Goal: Task Accomplishment & Management: Use online tool/utility

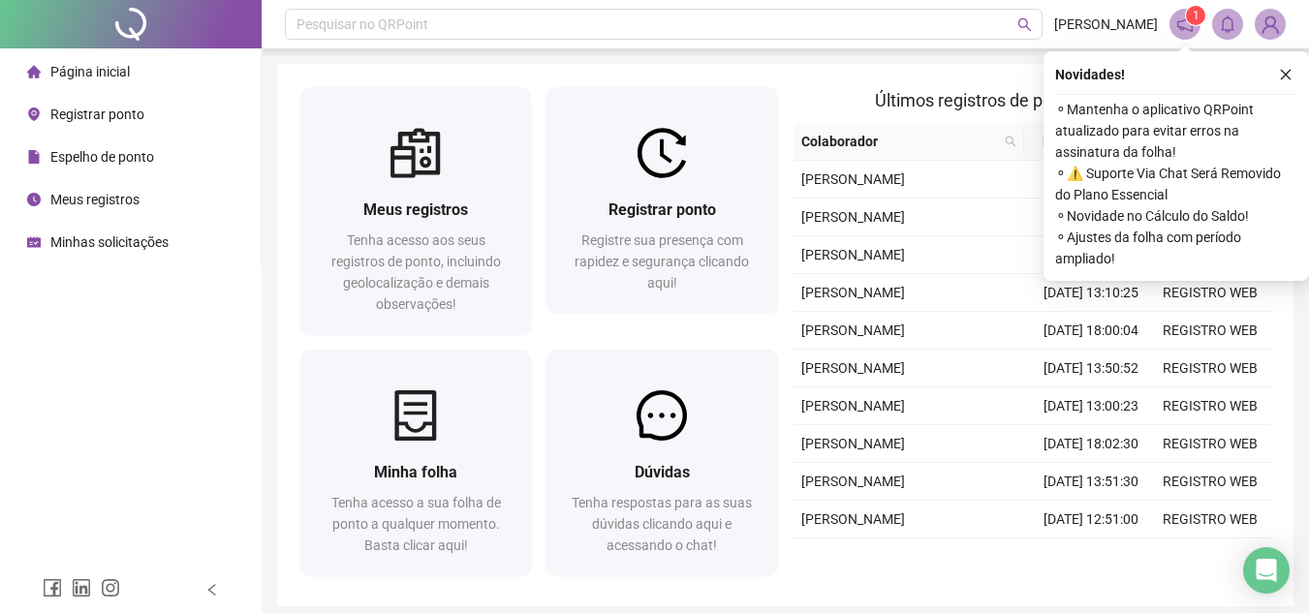
click at [784, 227] on div "Registrar ponto Registre sua presença com rapidez e segurança clicando aqui!" at bounding box center [662, 214] width 246 height 255
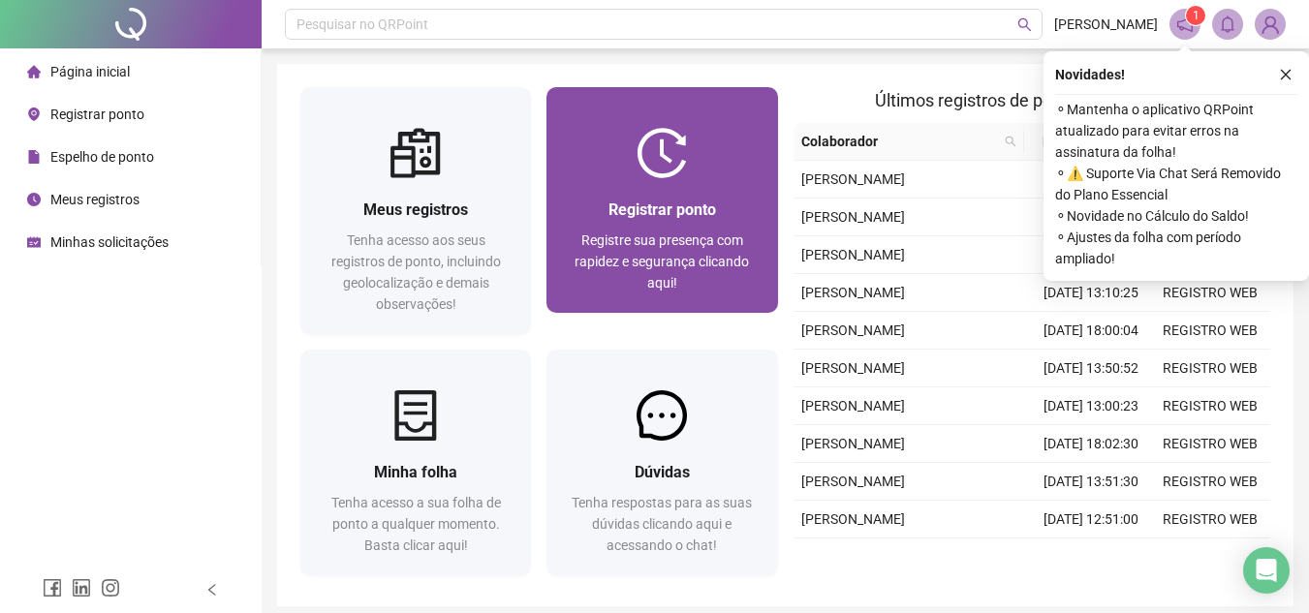
click at [771, 220] on div "Registrar ponto Registre sua presença com rapidez e segurança clicando aqui!" at bounding box center [661, 245] width 231 height 135
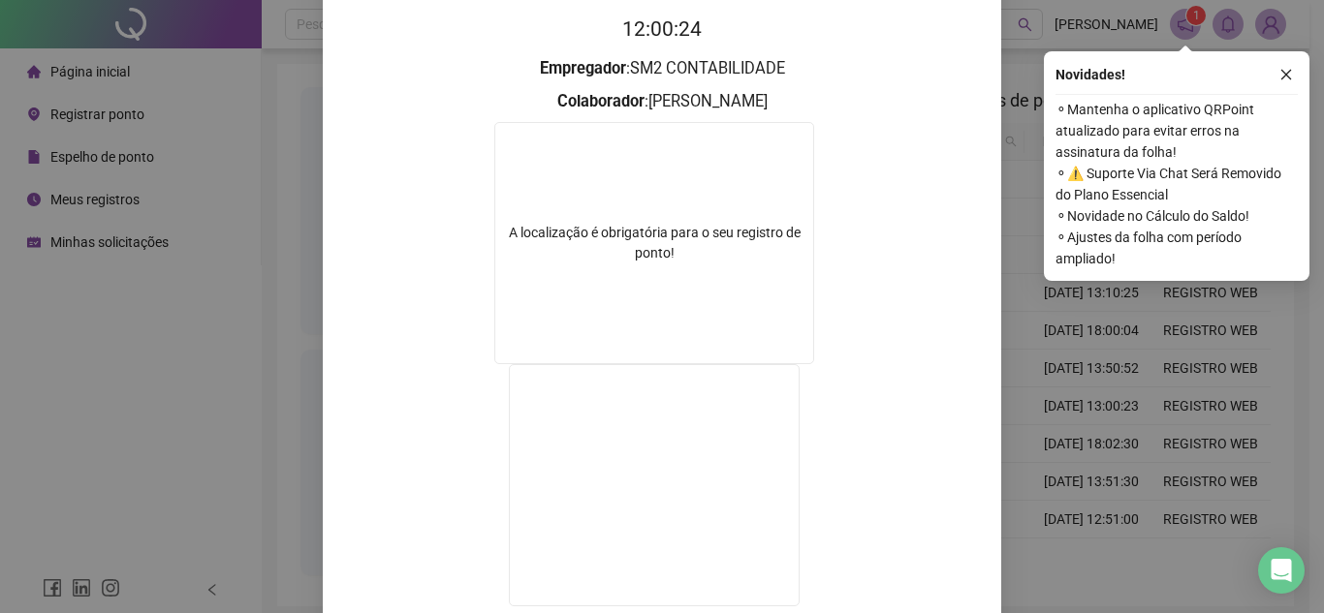
scroll to position [291, 0]
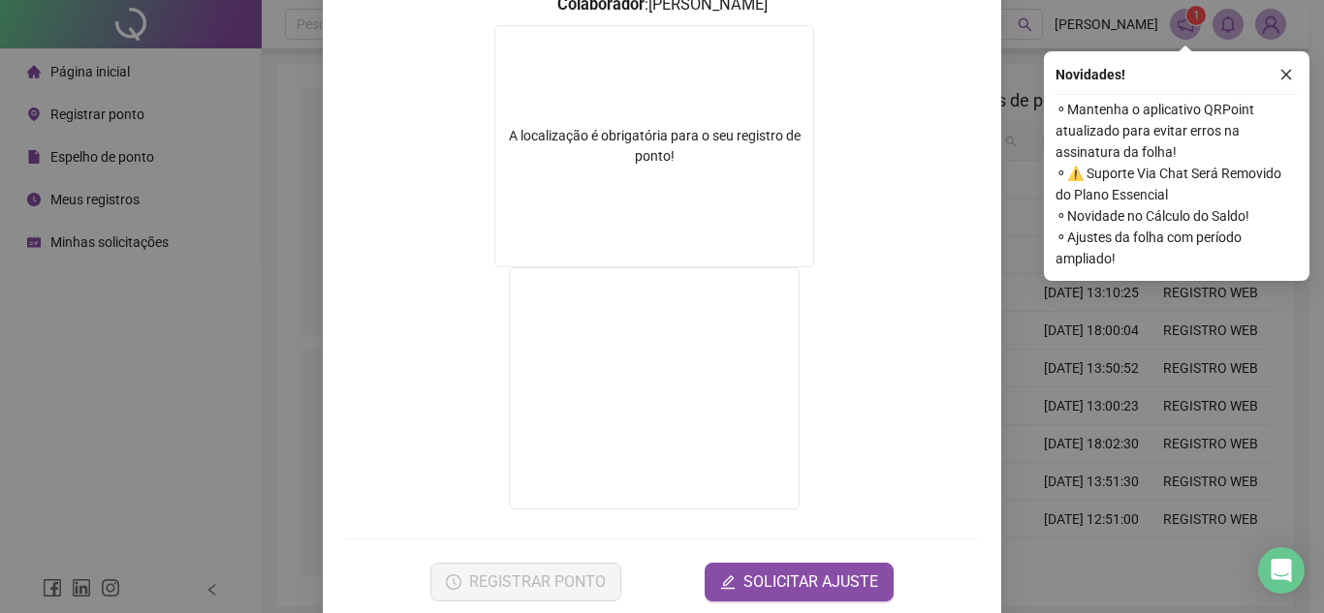
click at [229, 452] on div "Registro de ponto web 12:00:27 Empregador : SM2 CONTABILIDADE Colaborador : [PE…" at bounding box center [662, 306] width 1324 height 613
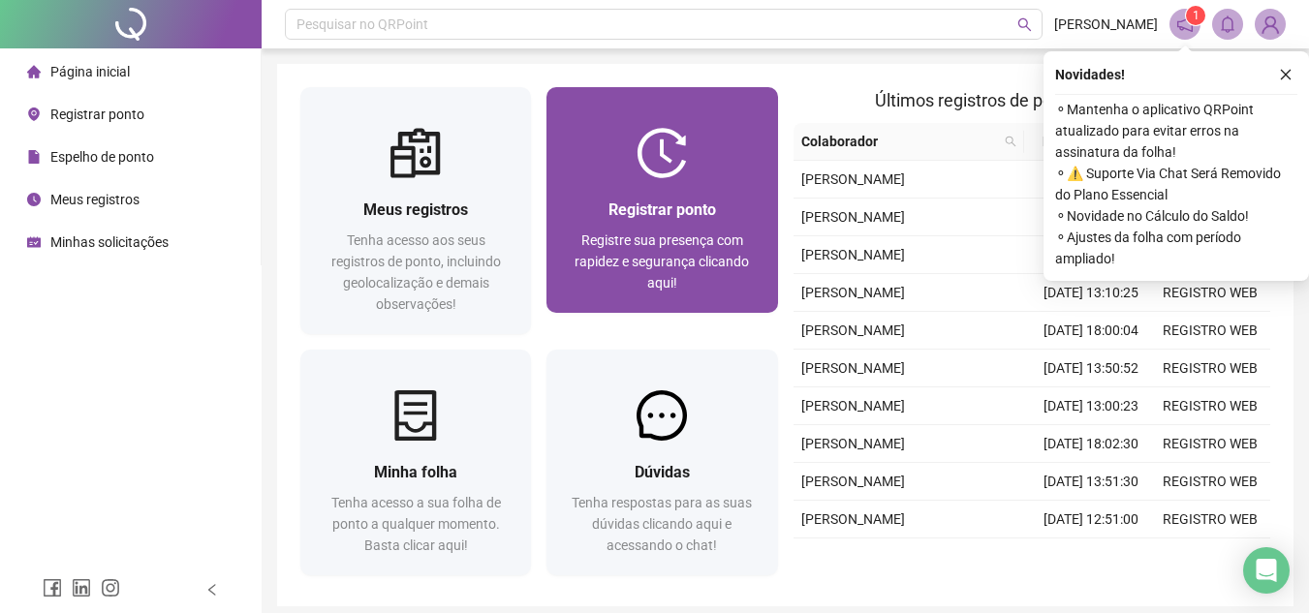
click at [652, 202] on span "Registrar ponto" at bounding box center [662, 210] width 108 height 18
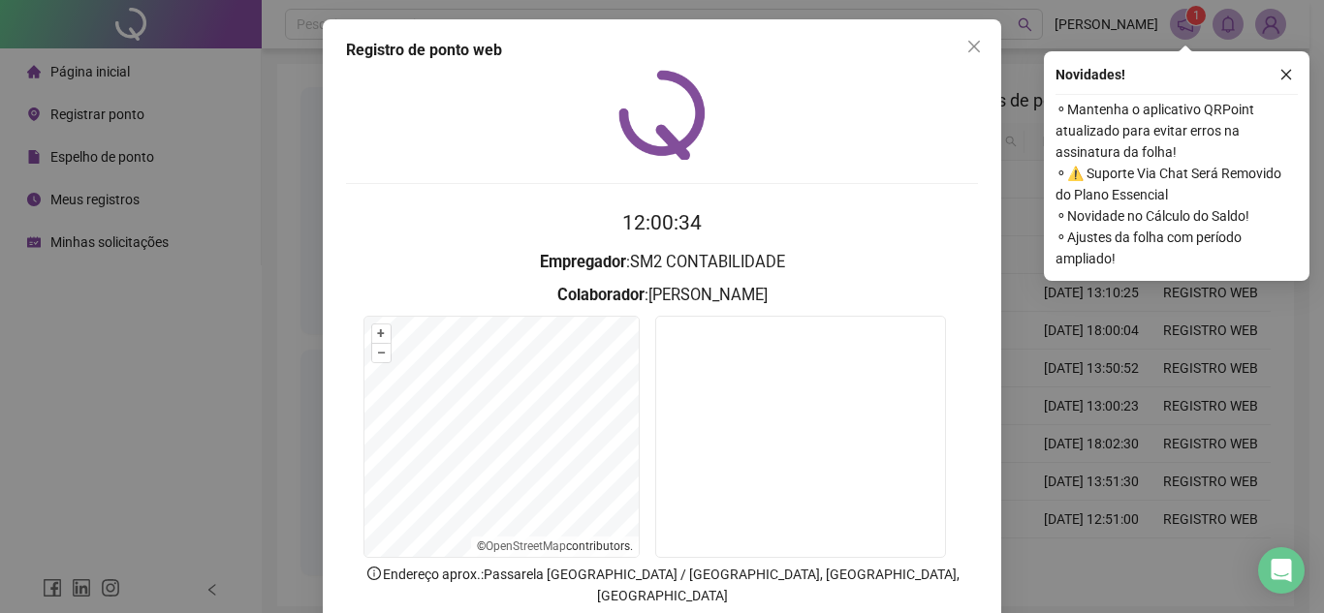
scroll to position [97, 0]
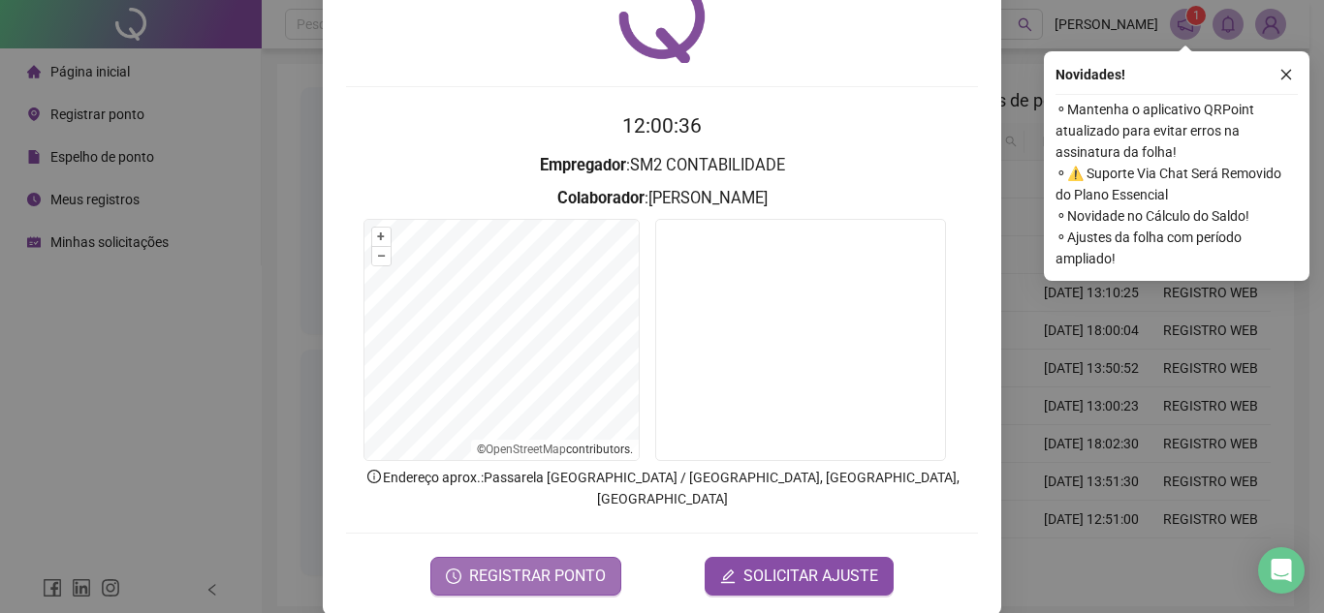
click at [570, 565] on span "REGISTRAR PONTO" at bounding box center [537, 576] width 137 height 23
